Goal: Complete application form

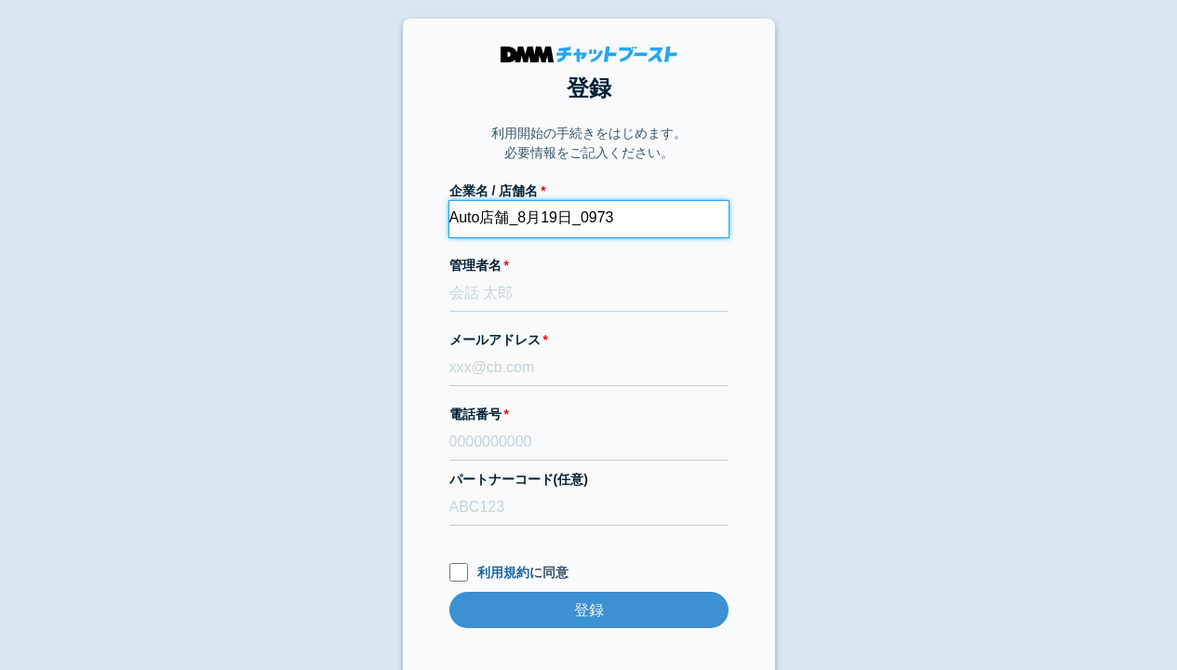
type input "Auto店舗_8月19日_0973"
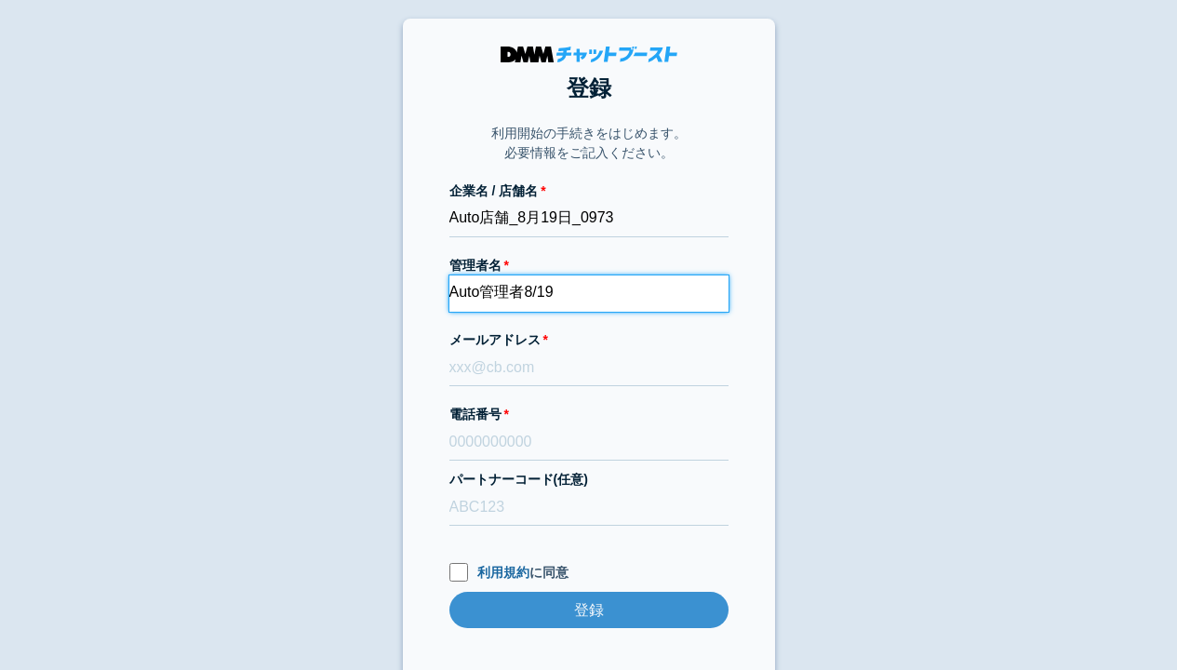
type input "Auto管理者8/19"
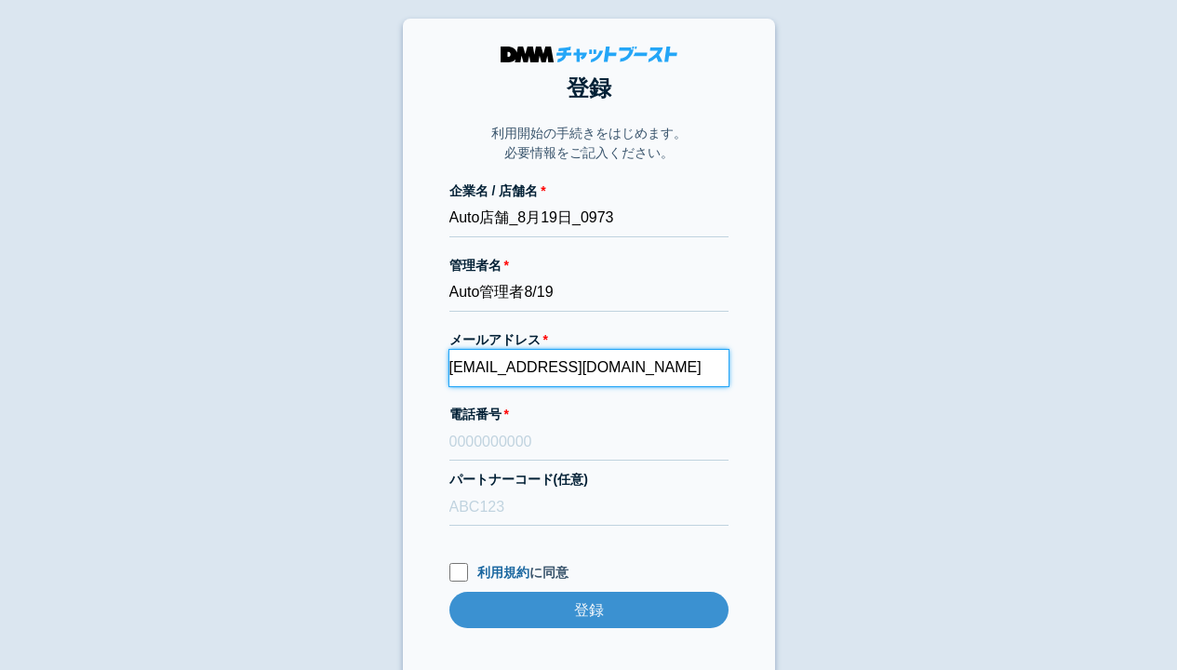
type input "[EMAIL_ADDRESS][DOMAIN_NAME]"
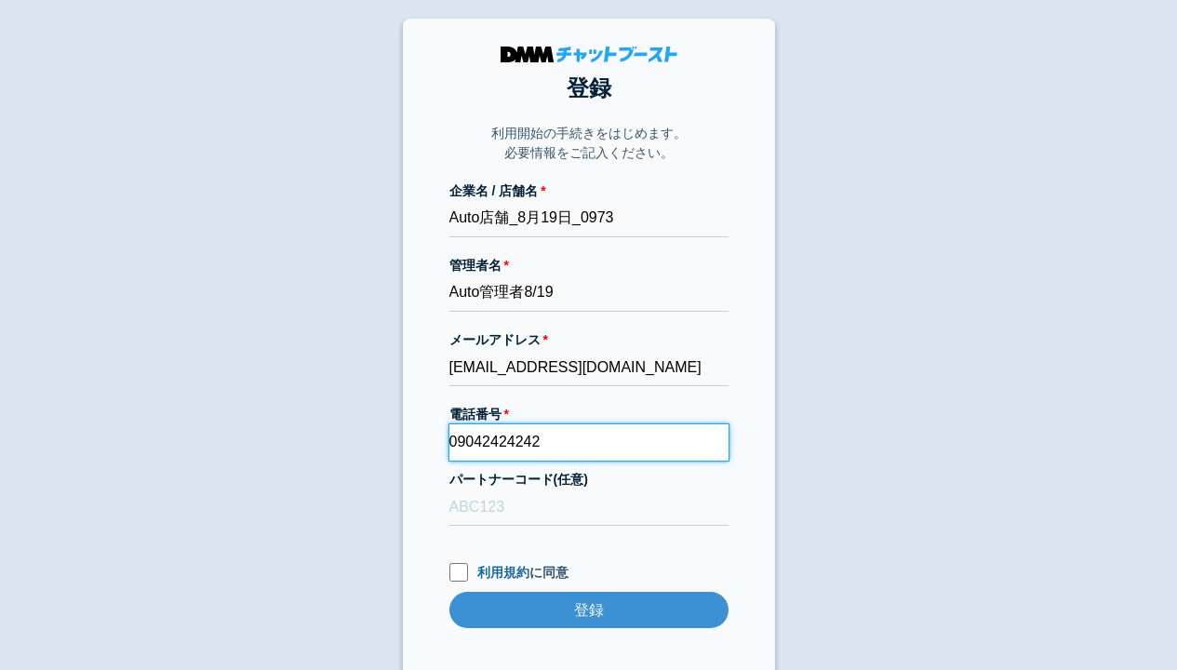
type input "09042424242"
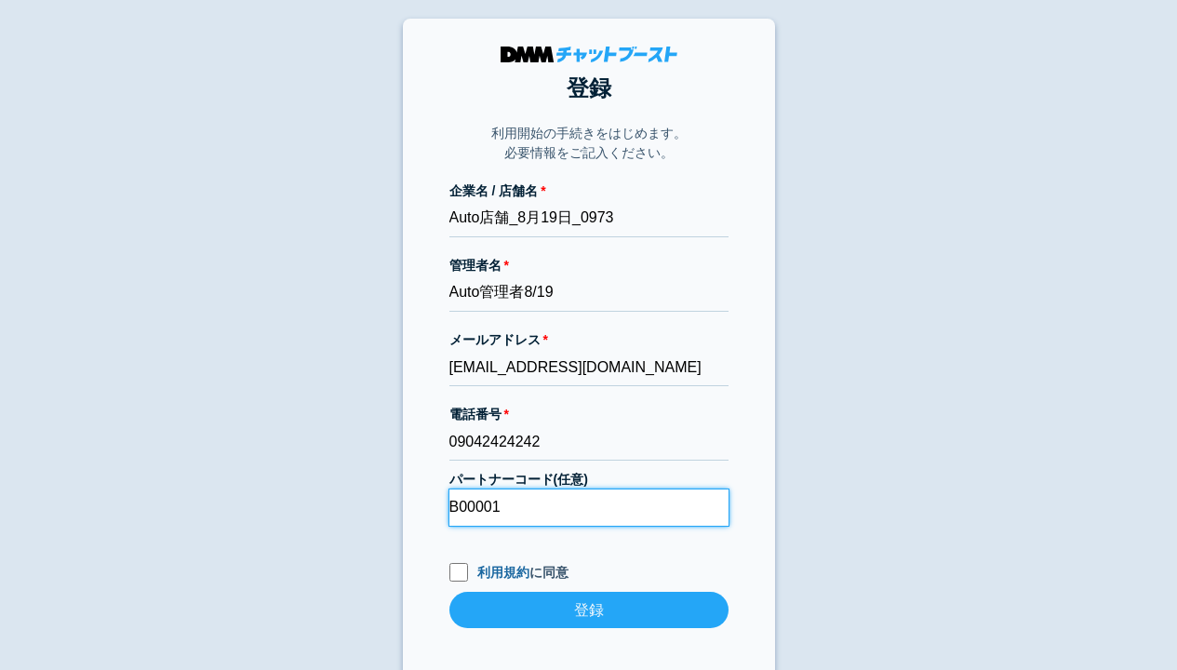
type input "B00001"
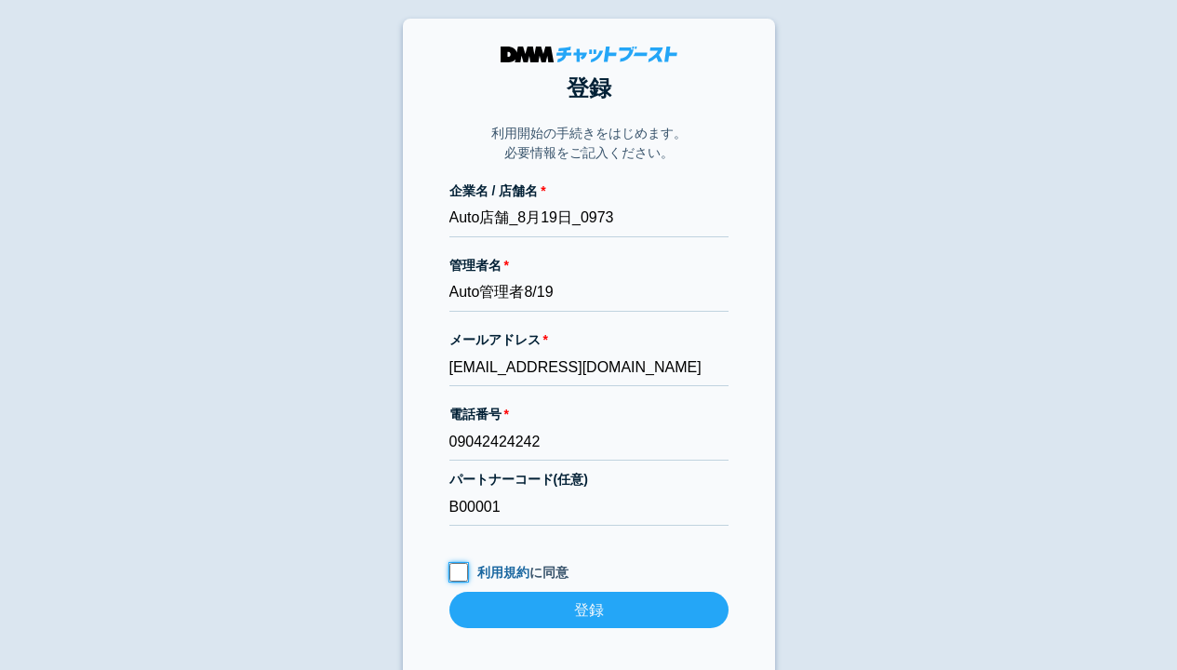
click at [458, 571] on input "利用規約 に同意" at bounding box center [459, 572] width 19 height 19
checkbox input "true"
click at [588, 610] on input "登録" at bounding box center [589, 610] width 279 height 36
